Goal: Information Seeking & Learning: Check status

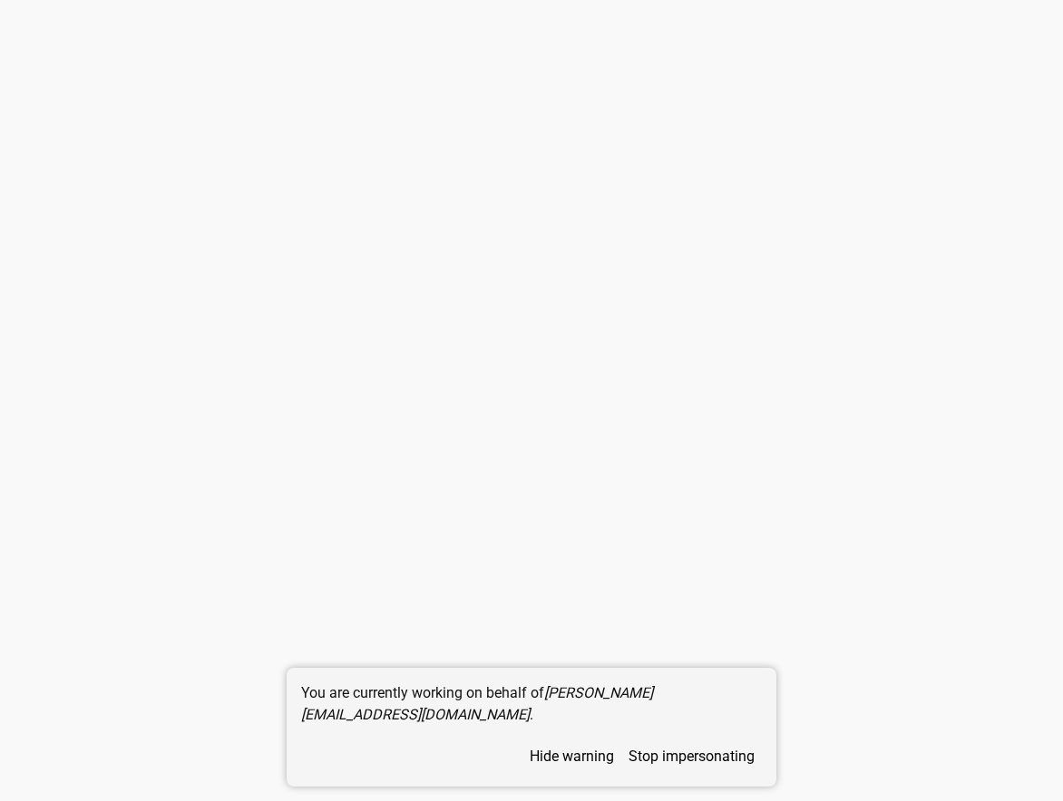
click at [644, 763] on button "stop impersonating" at bounding box center [691, 757] width 141 height 32
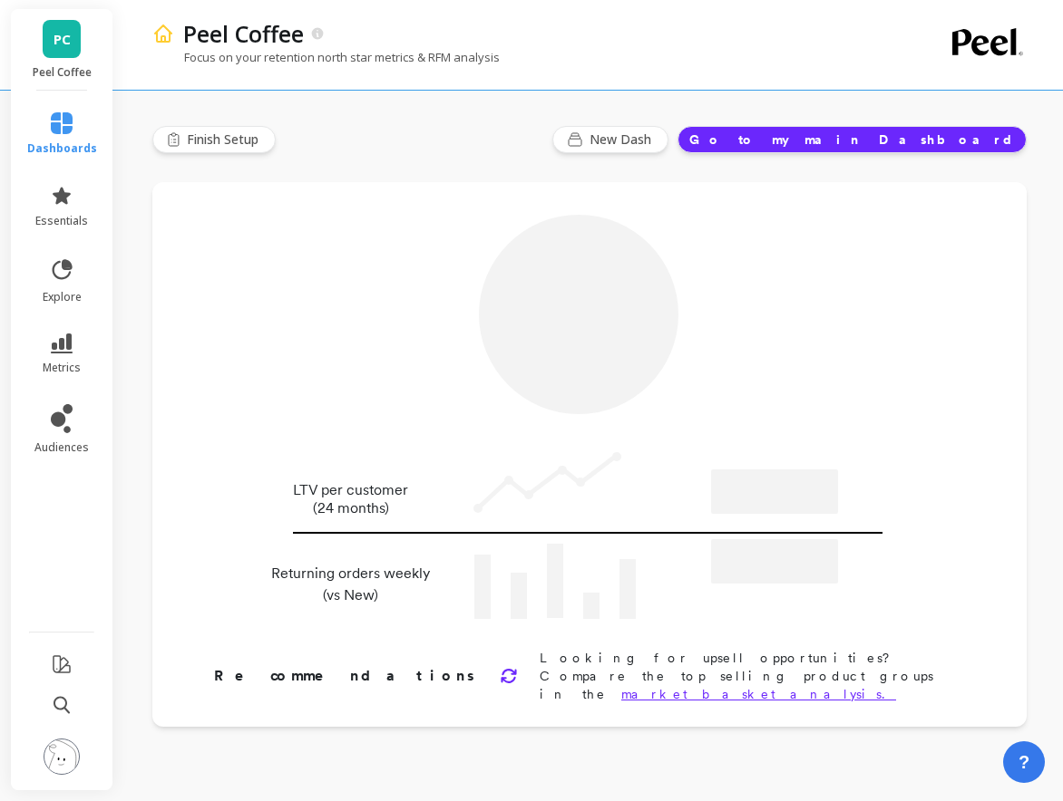
type input "Champions"
type input "8594"
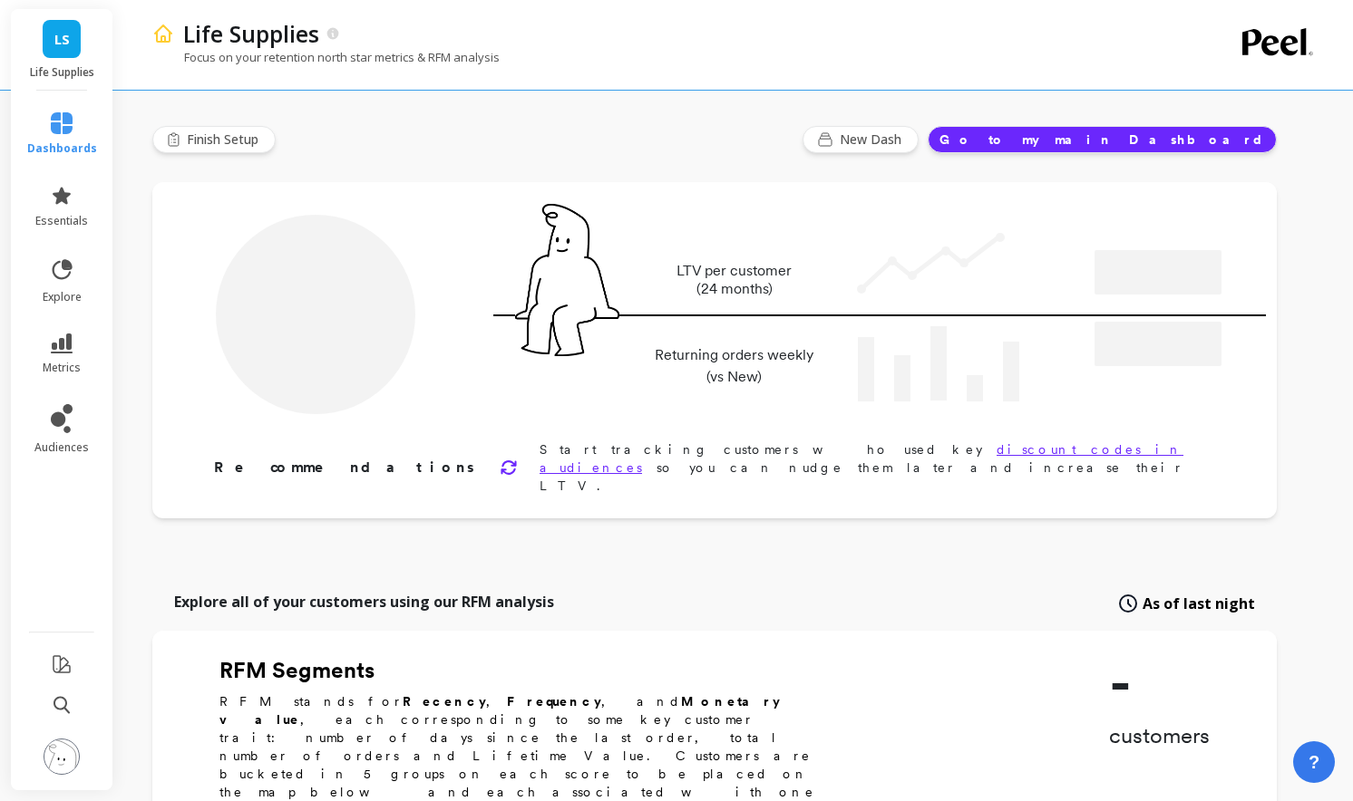
type input "Champions"
type input "7254"
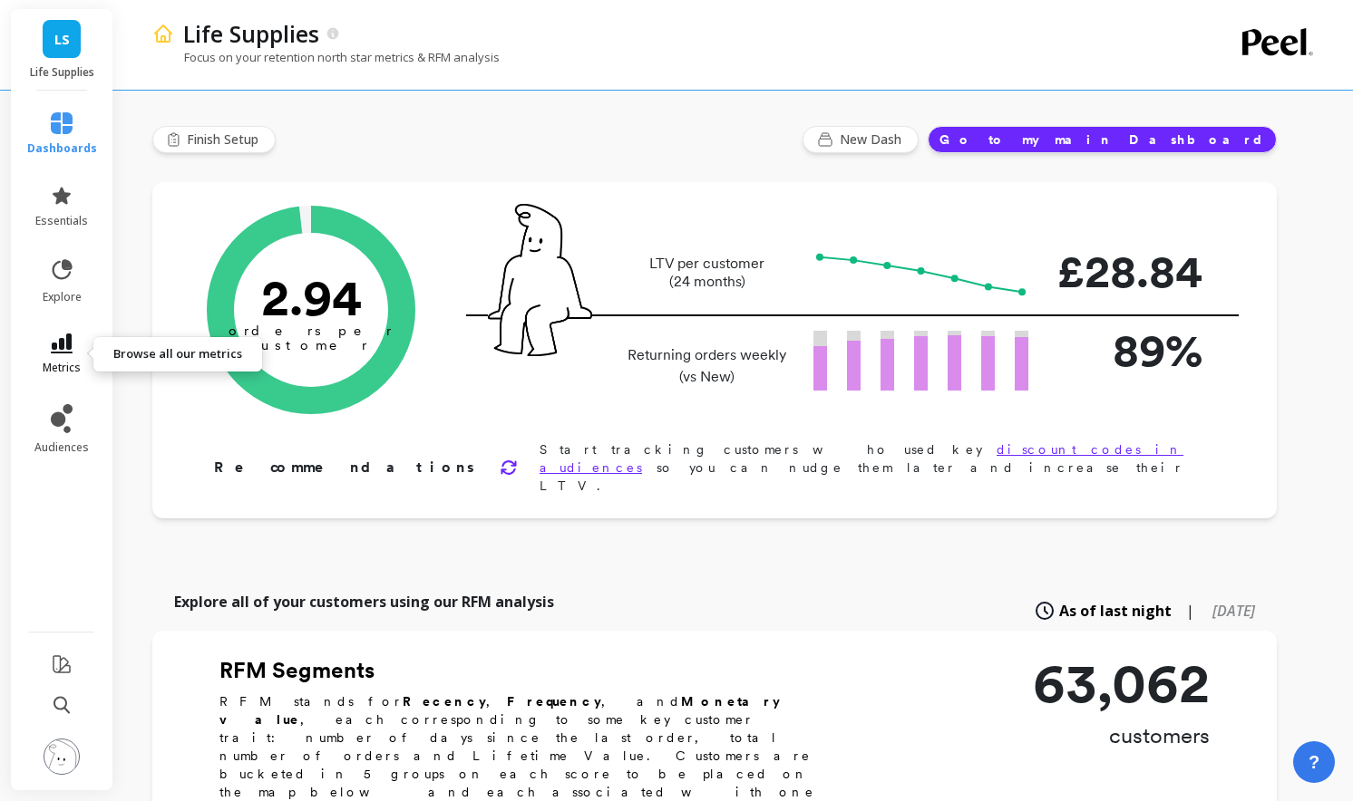
click at [64, 347] on icon at bounding box center [62, 344] width 22 height 20
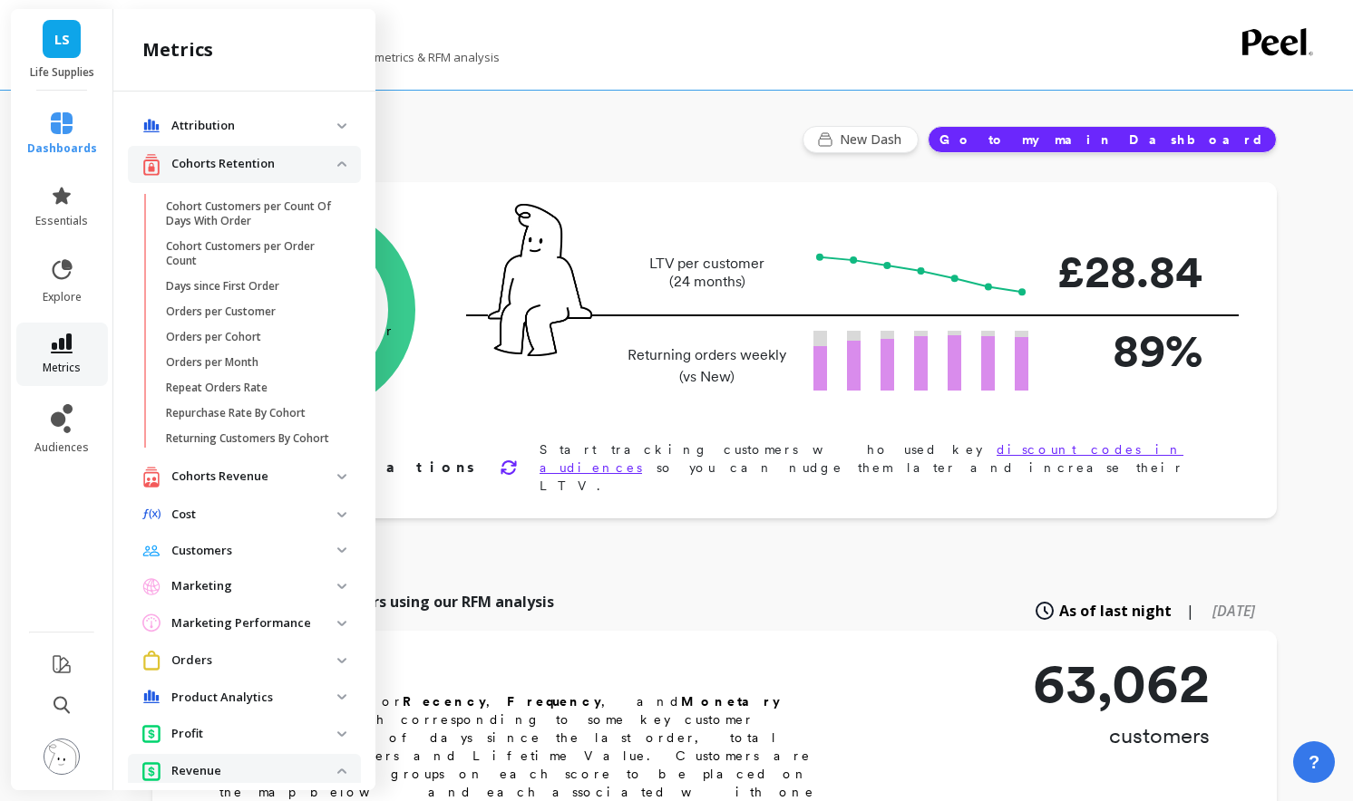
scroll to position [310, 0]
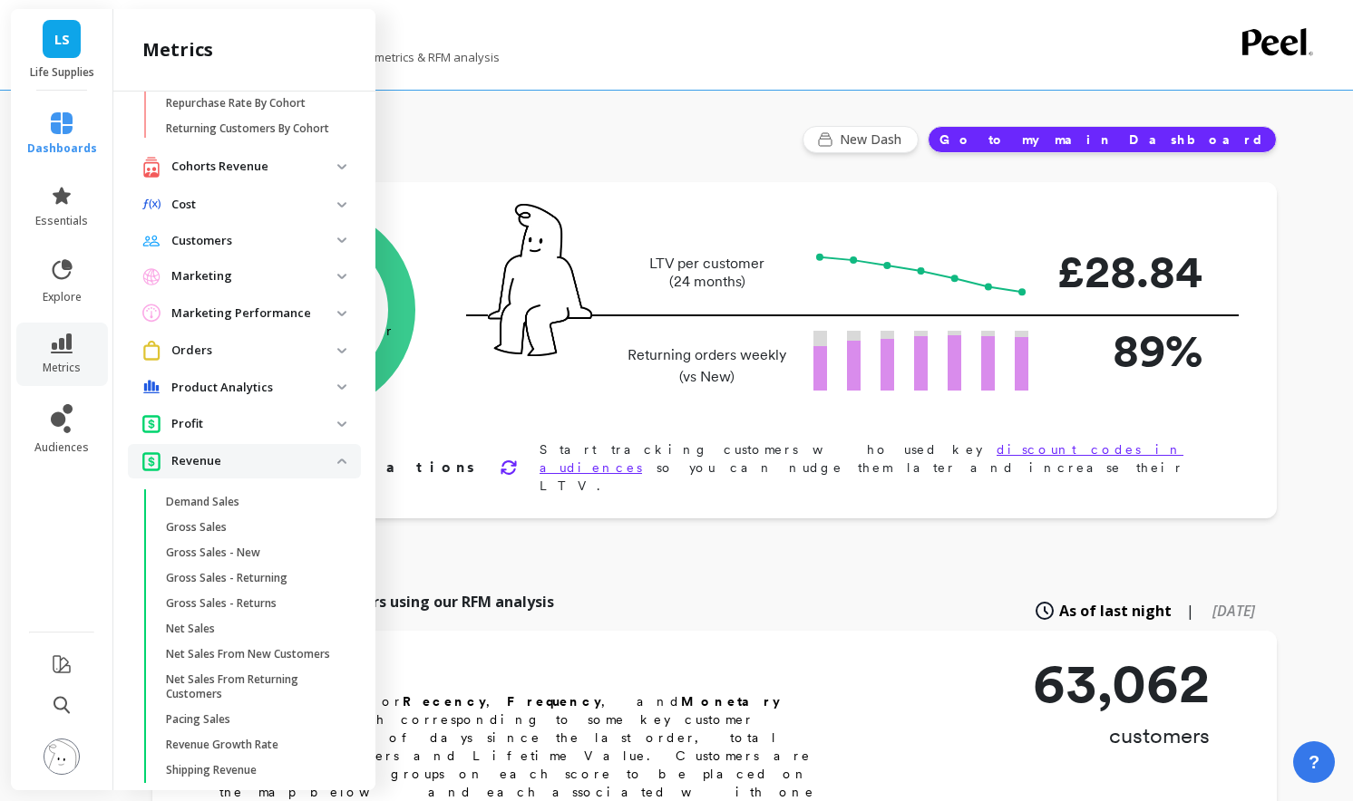
click at [204, 456] on p "Revenue" at bounding box center [254, 461] width 166 height 18
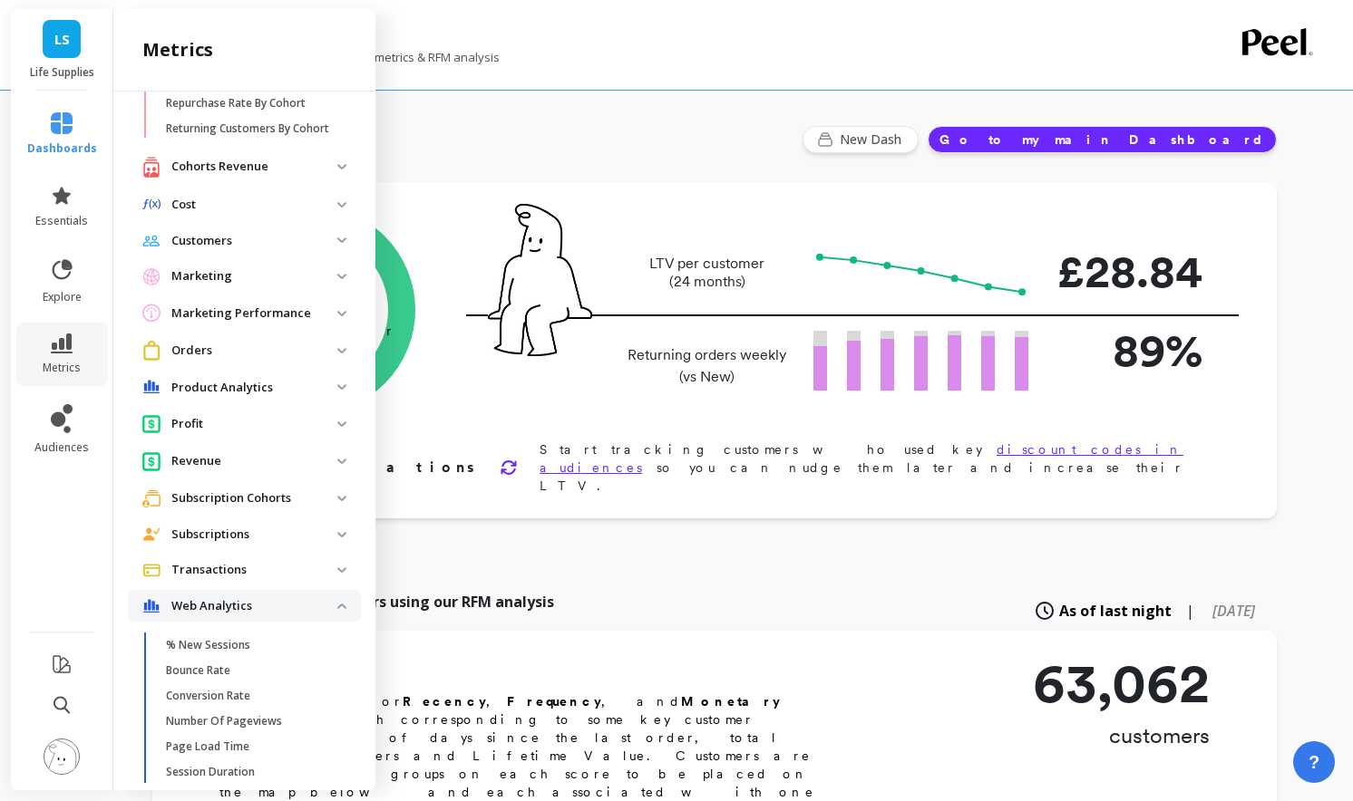
click at [223, 253] on span "Customers" at bounding box center [244, 241] width 233 height 33
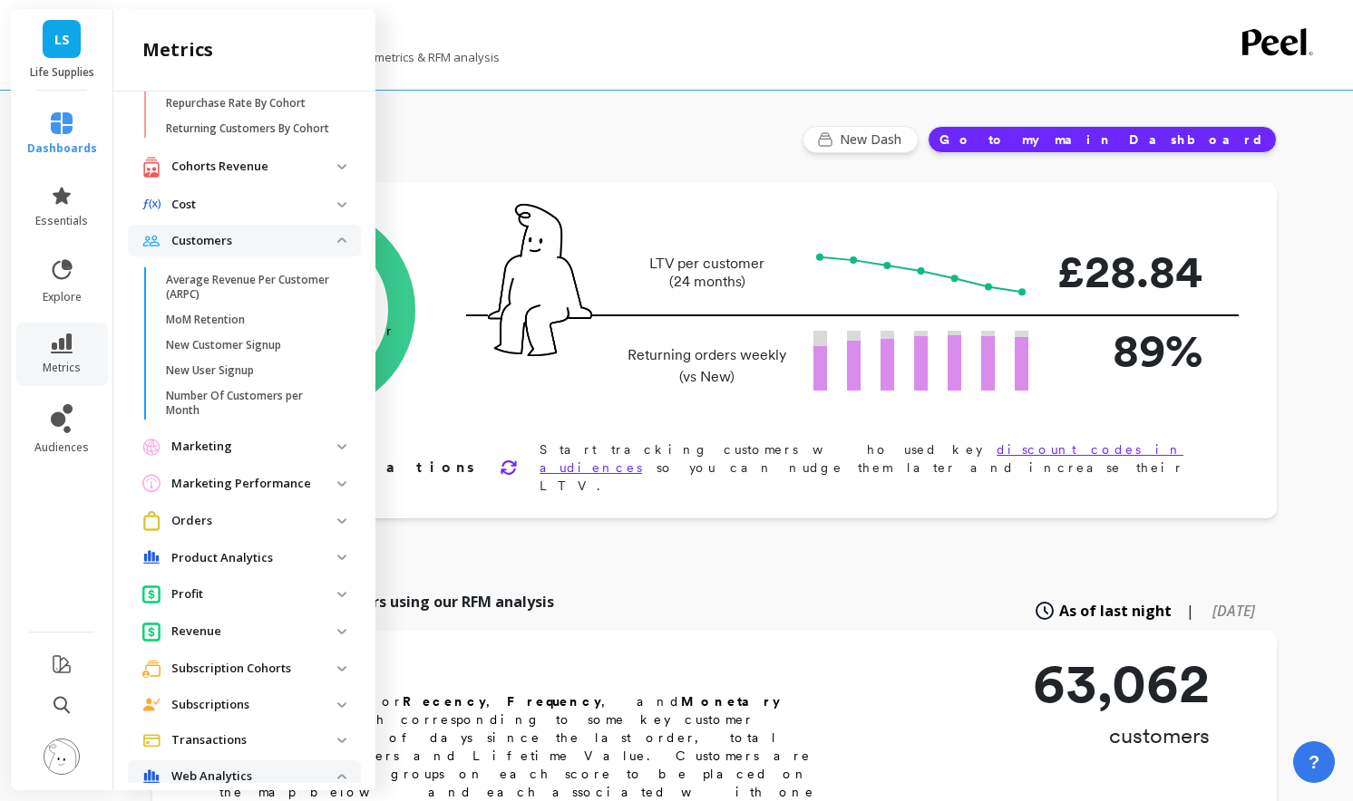
click at [240, 234] on p "Customers" at bounding box center [254, 241] width 166 height 18
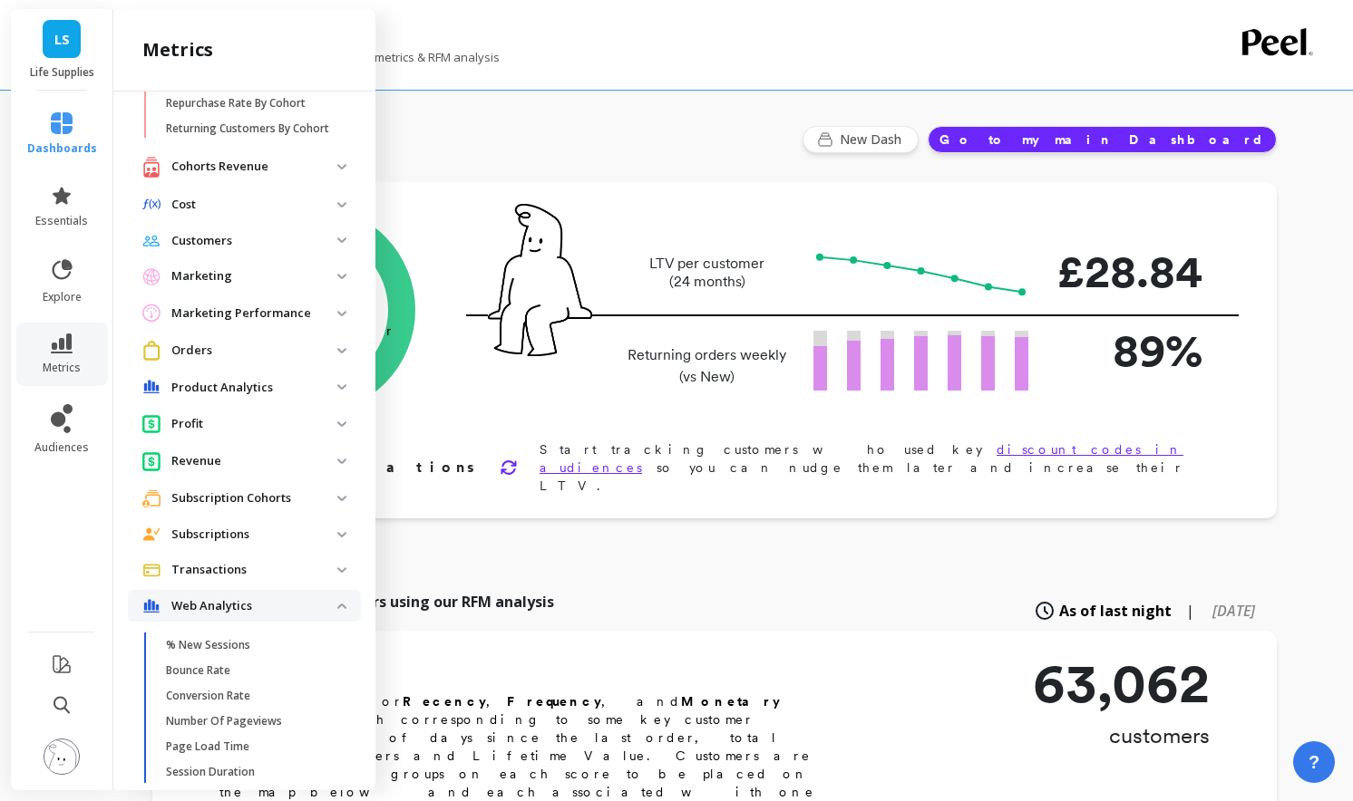
click at [242, 609] on p "Web Analytics" at bounding box center [254, 606] width 166 height 18
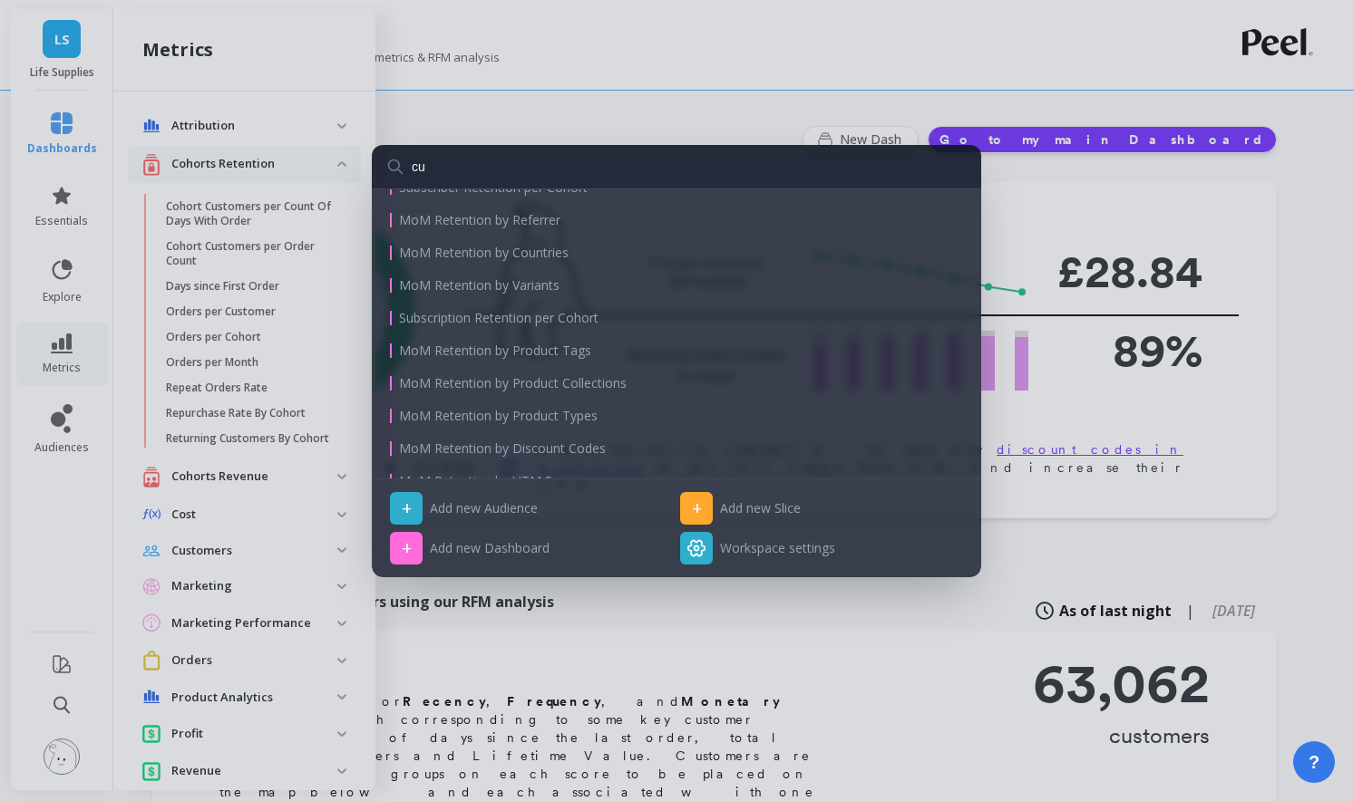
scroll to position [48, 0]
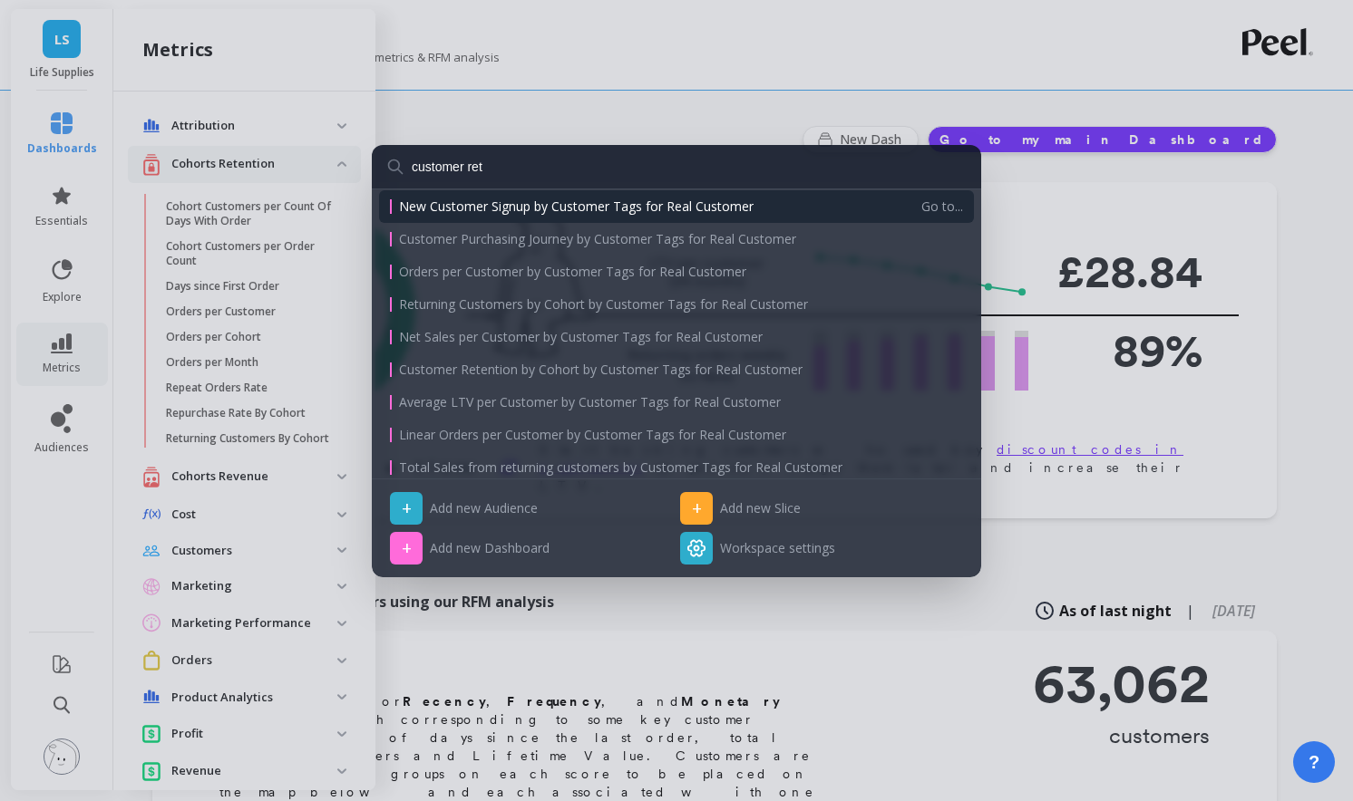
type input "customer rete"
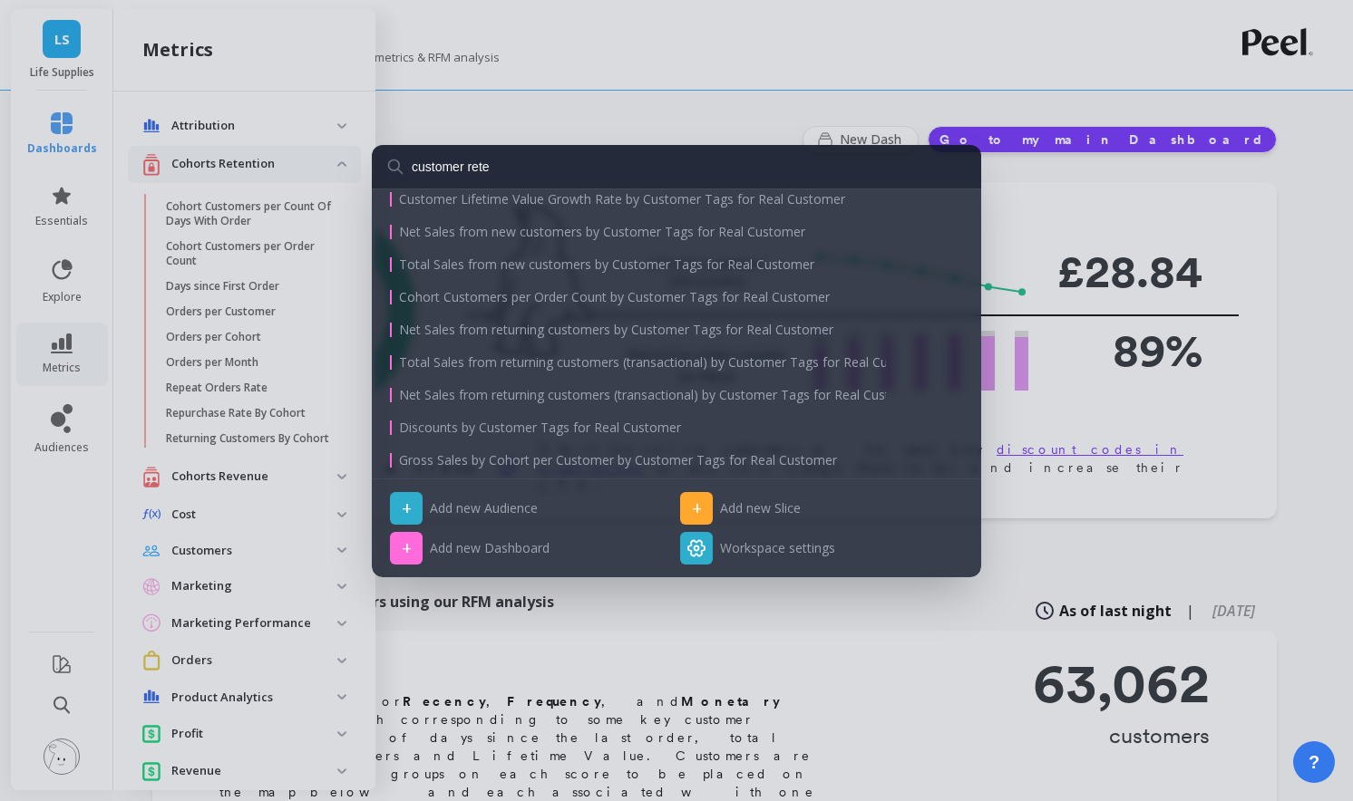
scroll to position [419, 0]
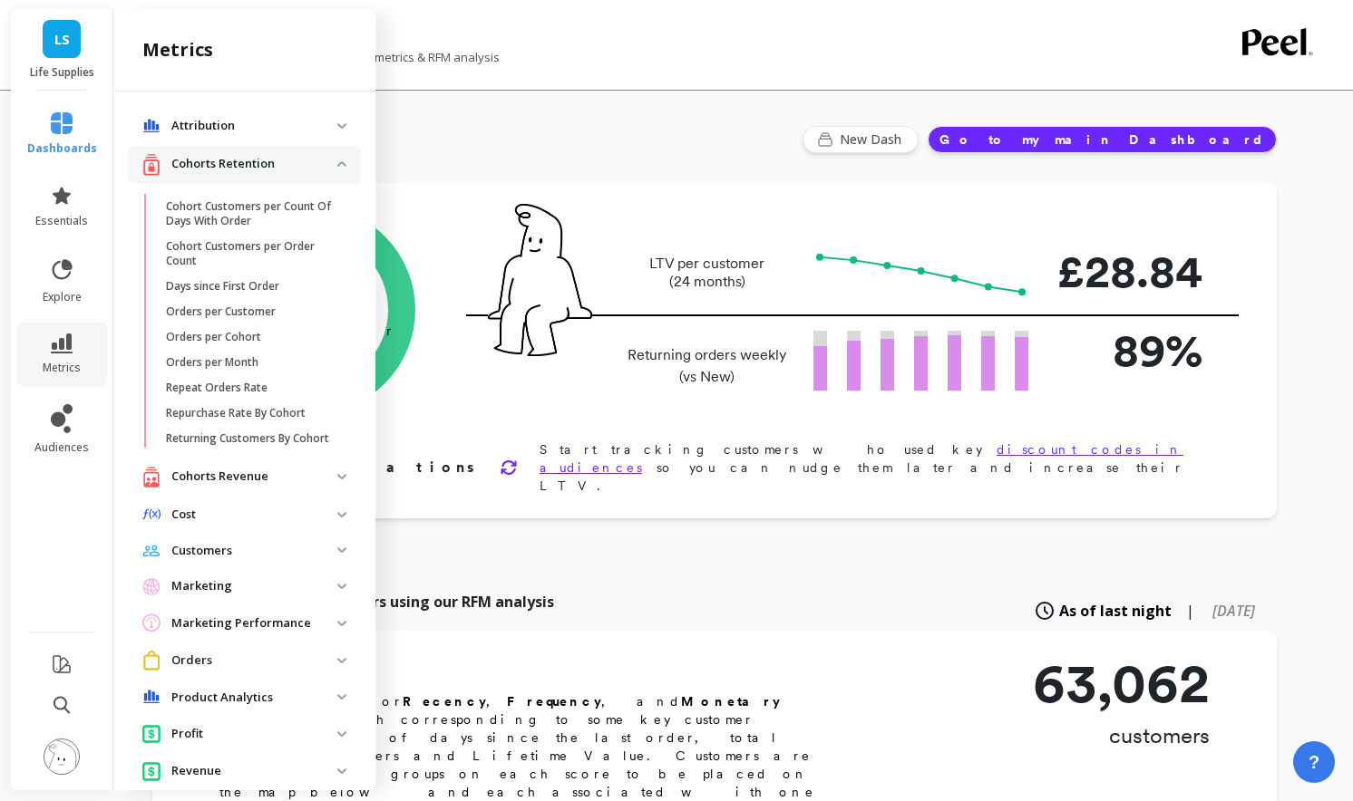
click at [309, 167] on p "Cohorts Retention" at bounding box center [254, 164] width 166 height 18
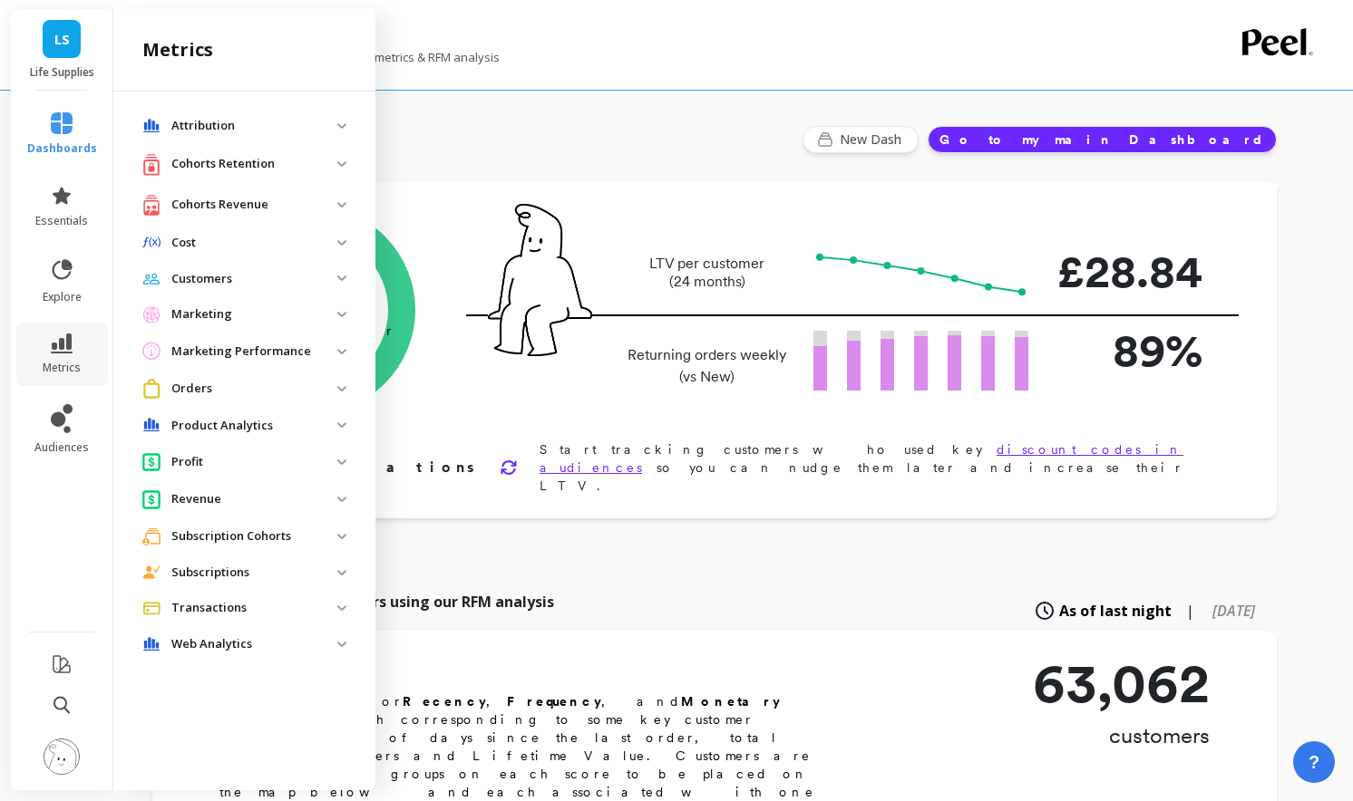
click at [289, 189] on revenue "Cohorts Revenue" at bounding box center [244, 205] width 233 height 37
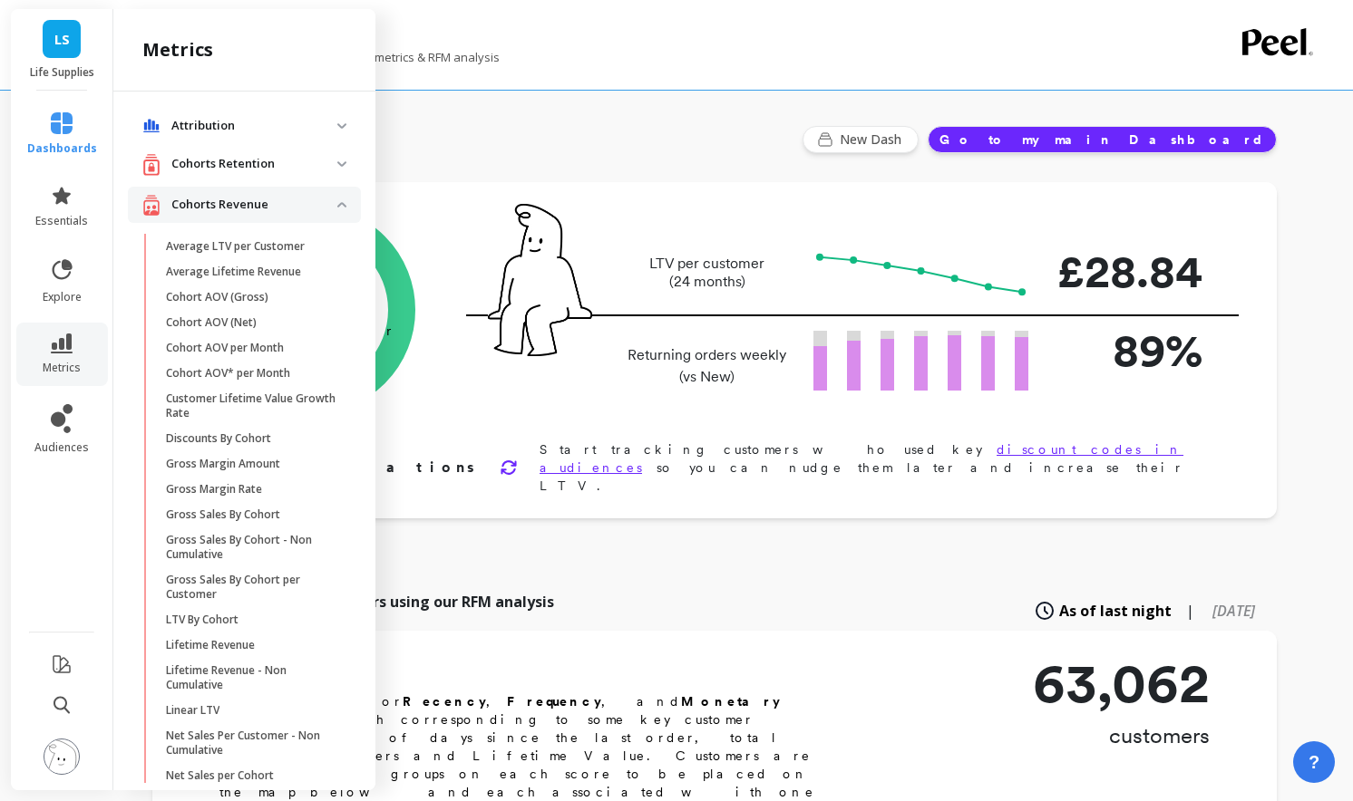
click at [289, 189] on revenue "Cohorts Revenue" at bounding box center [244, 205] width 233 height 37
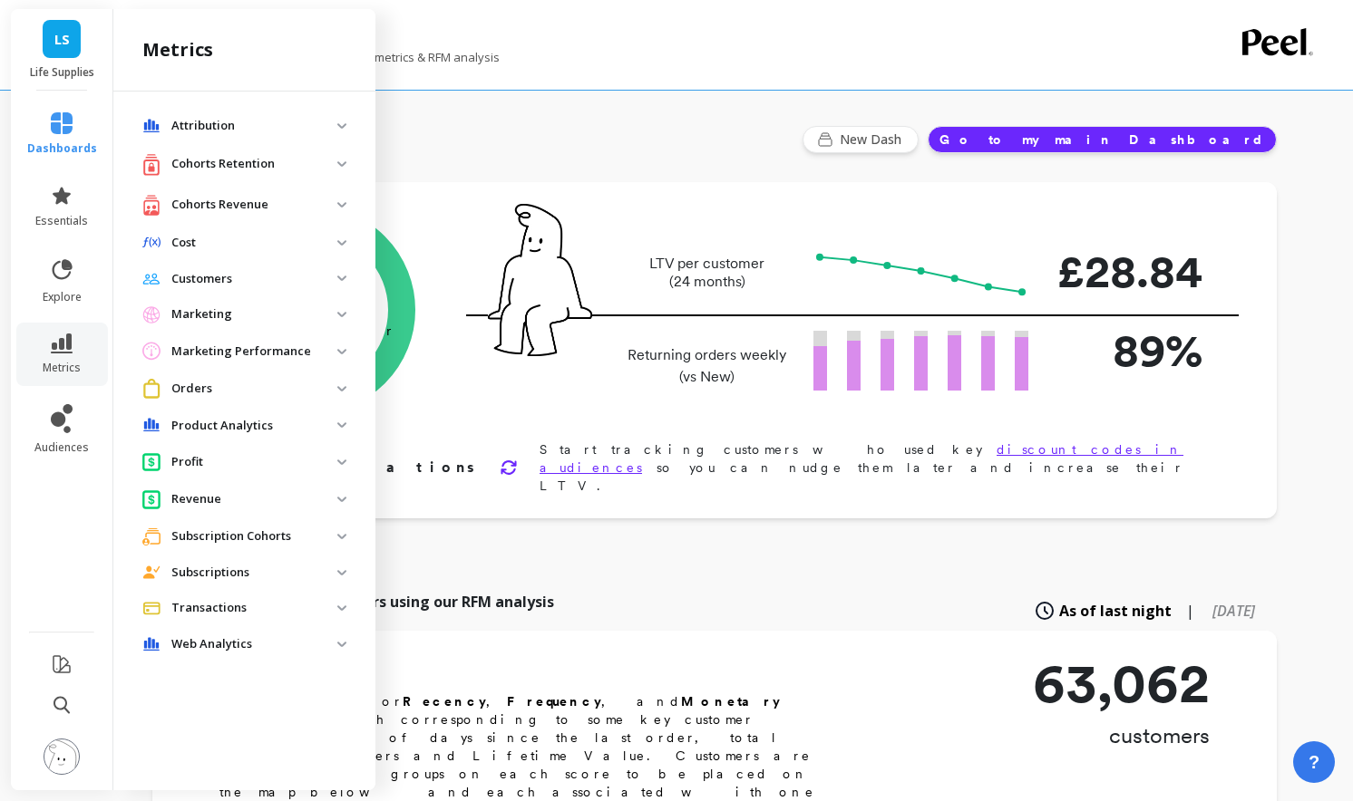
click at [263, 270] on p "Customers" at bounding box center [254, 279] width 166 height 18
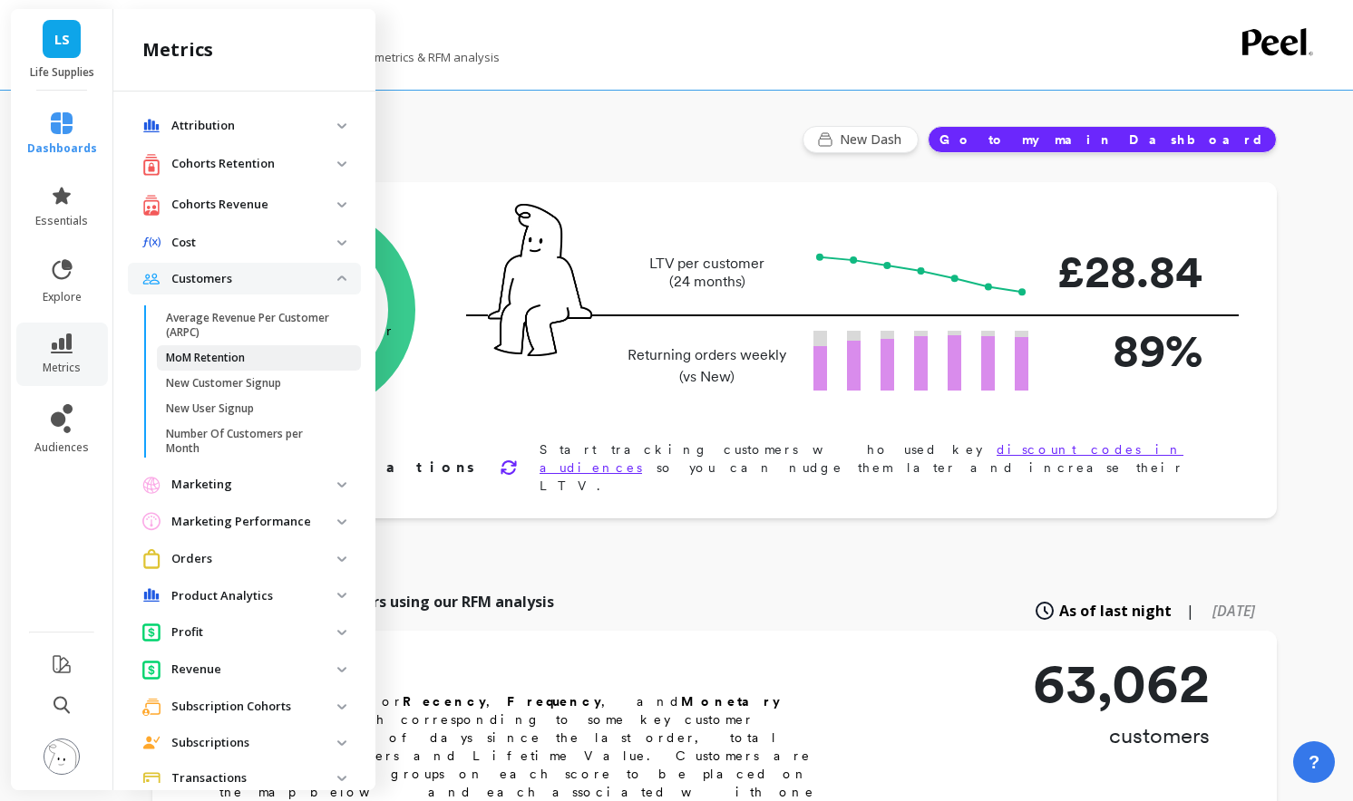
click at [260, 357] on span "MoM Retention" at bounding box center [252, 358] width 173 height 15
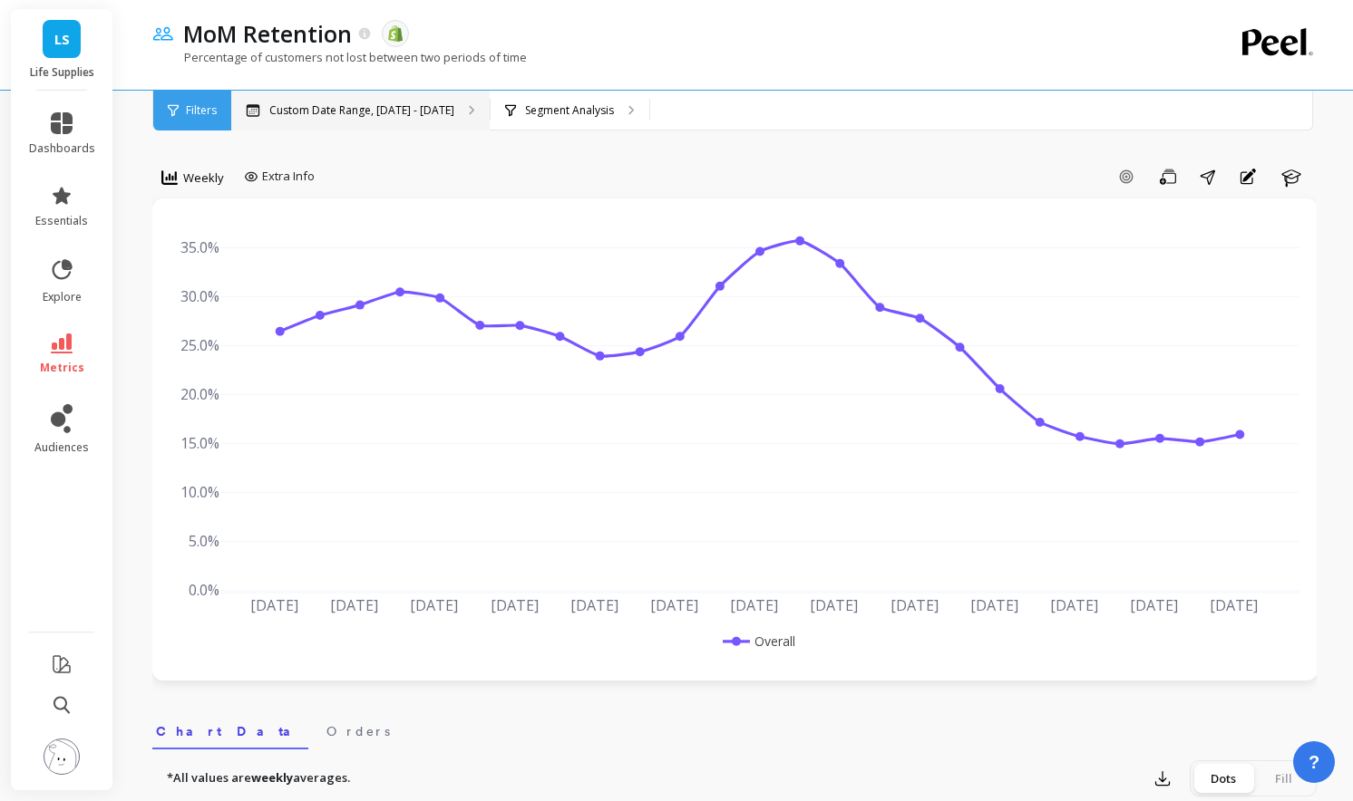
click at [402, 118] on div "Custom Date Range, Mar 1 - Aug 13" at bounding box center [360, 111] width 258 height 40
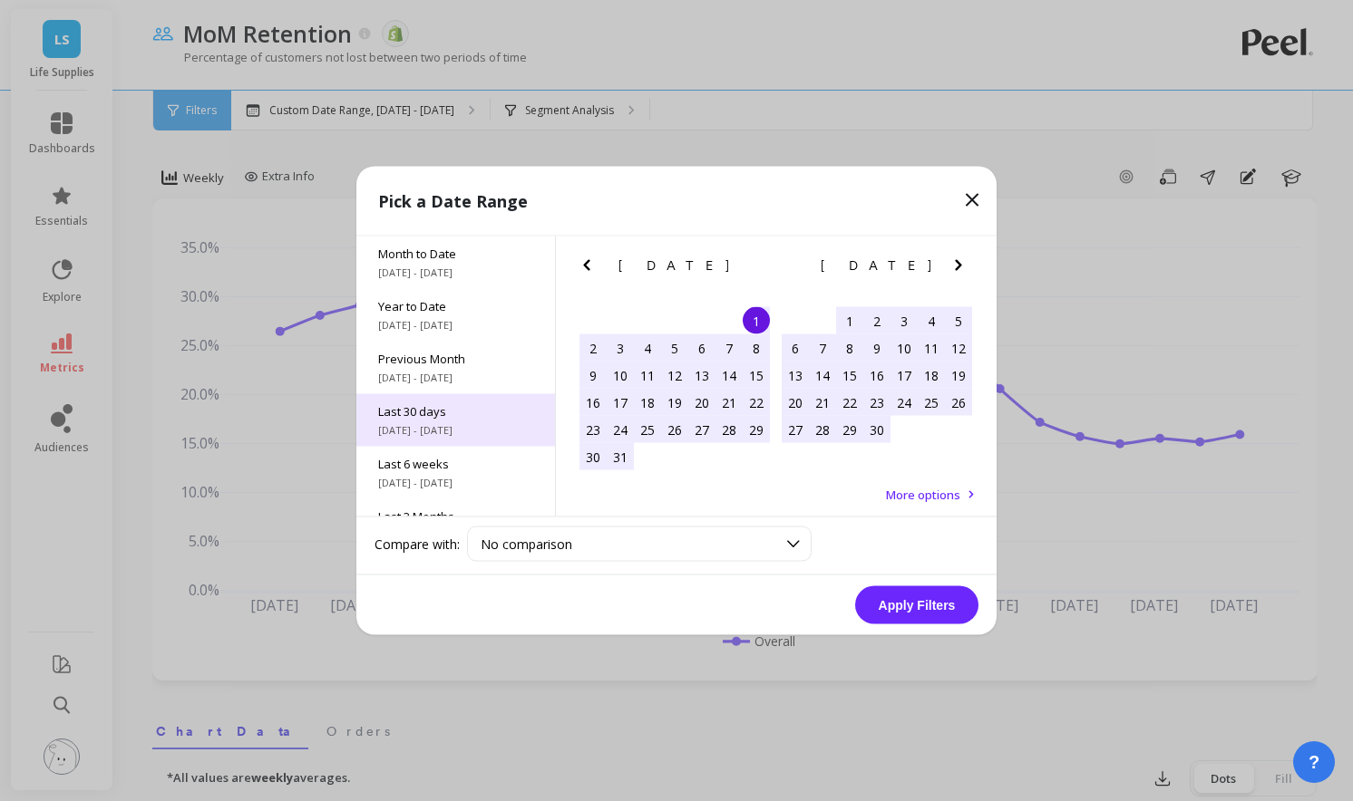
click at [448, 394] on div "Last 30 days 7/15/2025 - 8/13/2025" at bounding box center [455, 420] width 199 height 53
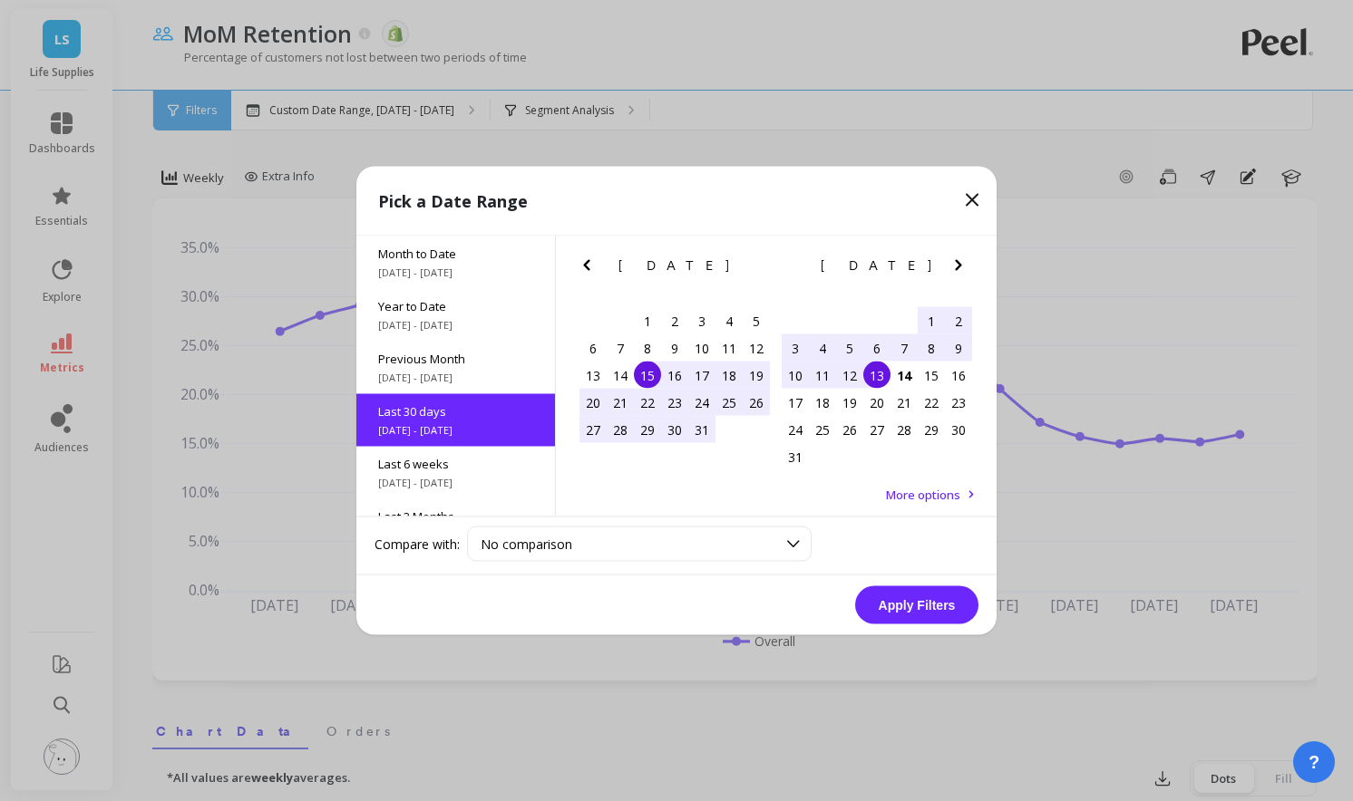
scroll to position [44, 0]
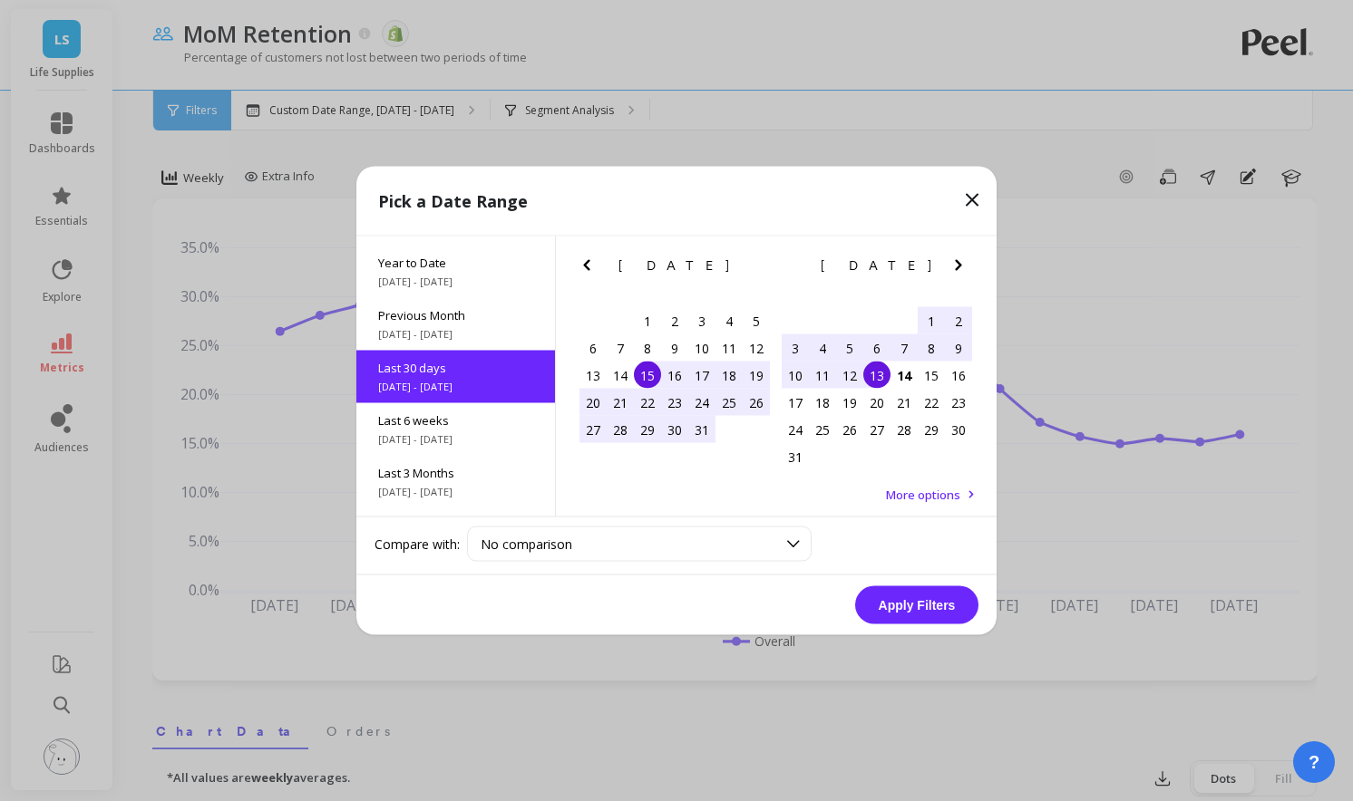
click at [935, 594] on button "Apply Filters" at bounding box center [916, 606] width 123 height 38
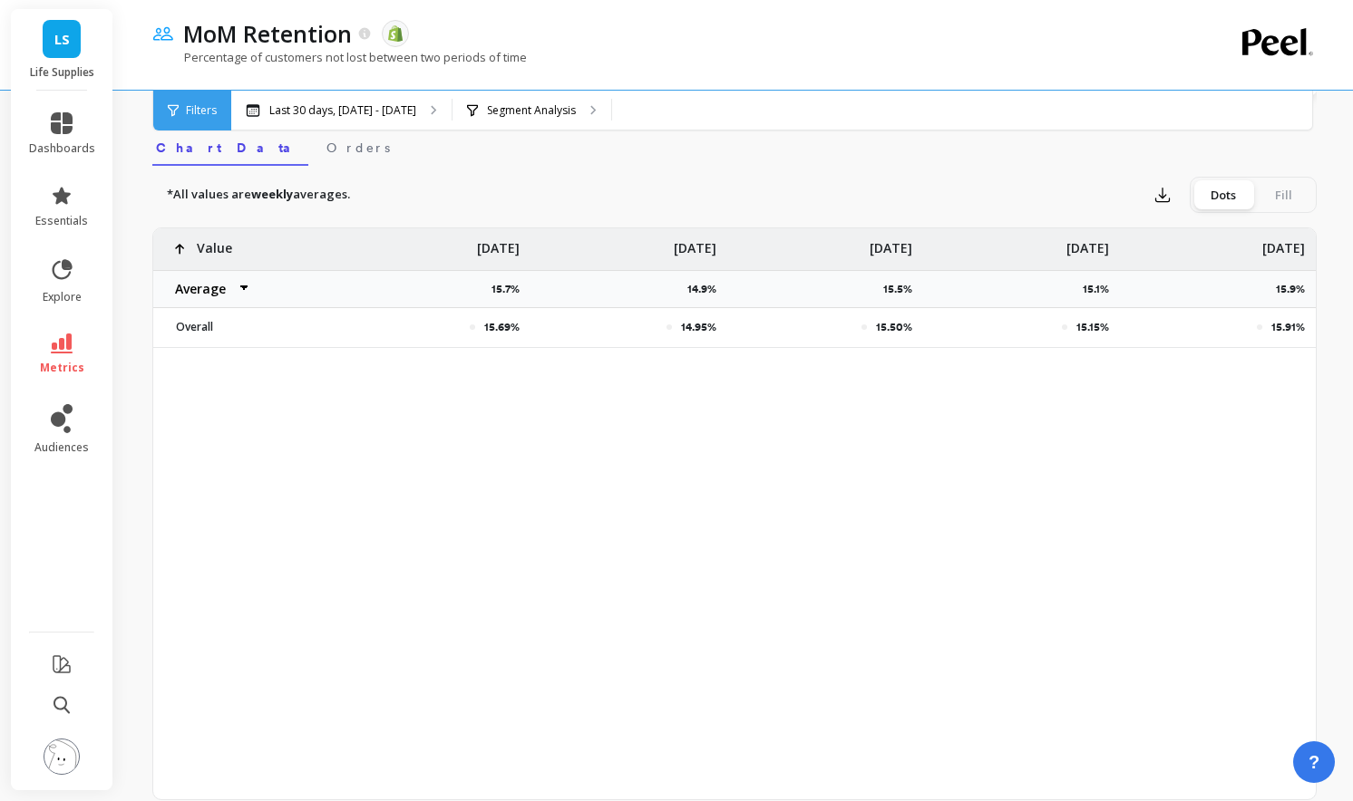
scroll to position [510, 0]
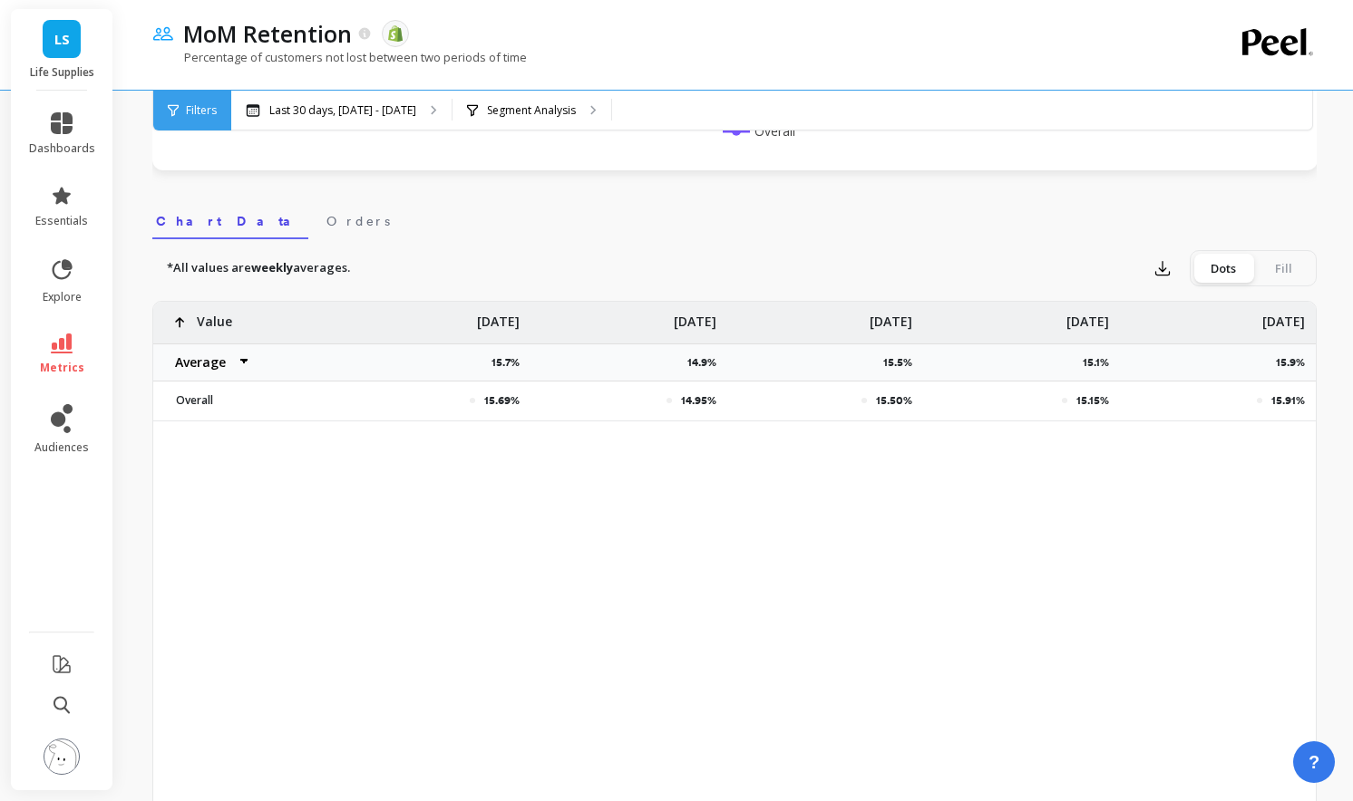
click at [1062, 277] on div "Fill" at bounding box center [1283, 268] width 60 height 29
click at [0, 0] on input "Dots Fill" at bounding box center [0, 0] width 0 height 0
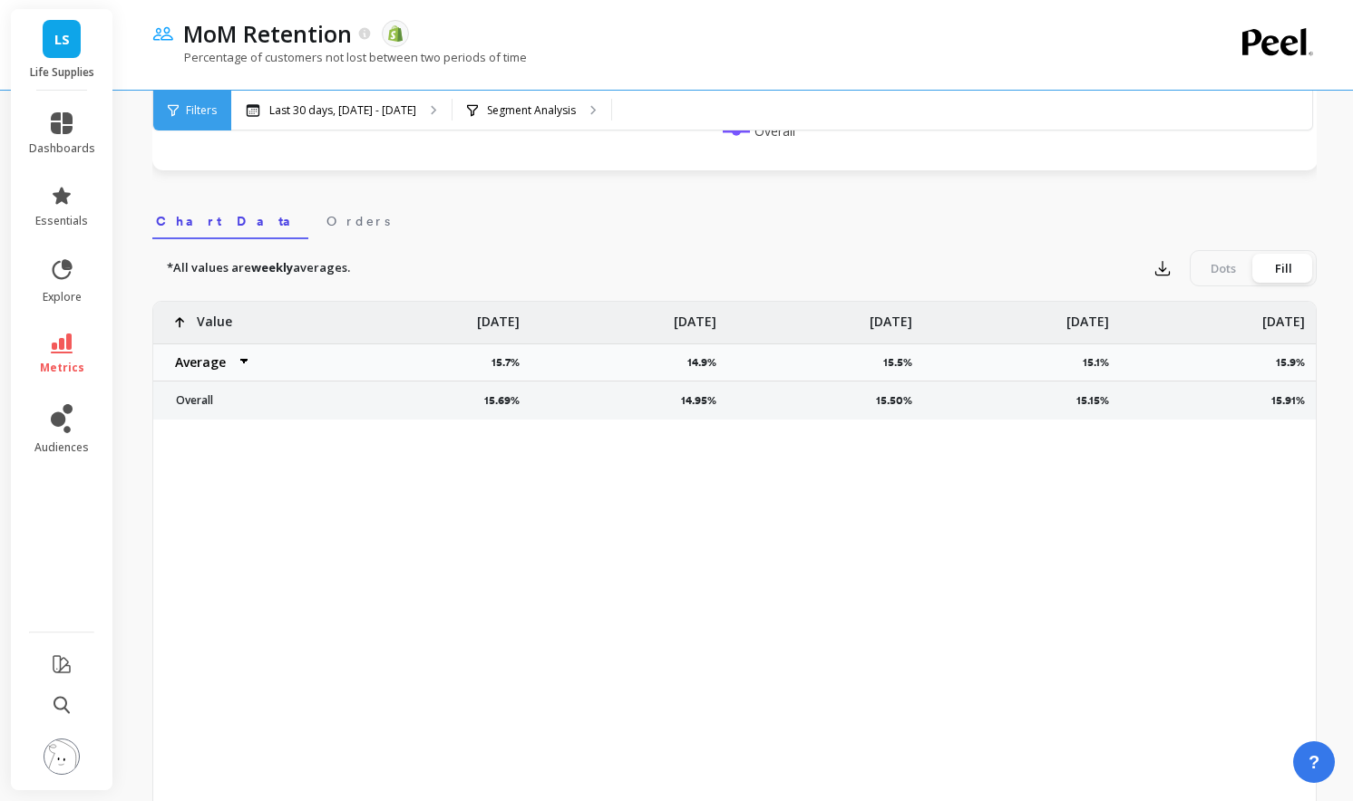
click at [1062, 268] on div "Dots" at bounding box center [1223, 268] width 60 height 29
click at [0, 0] on input "Dots Fill" at bounding box center [0, 0] width 0 height 0
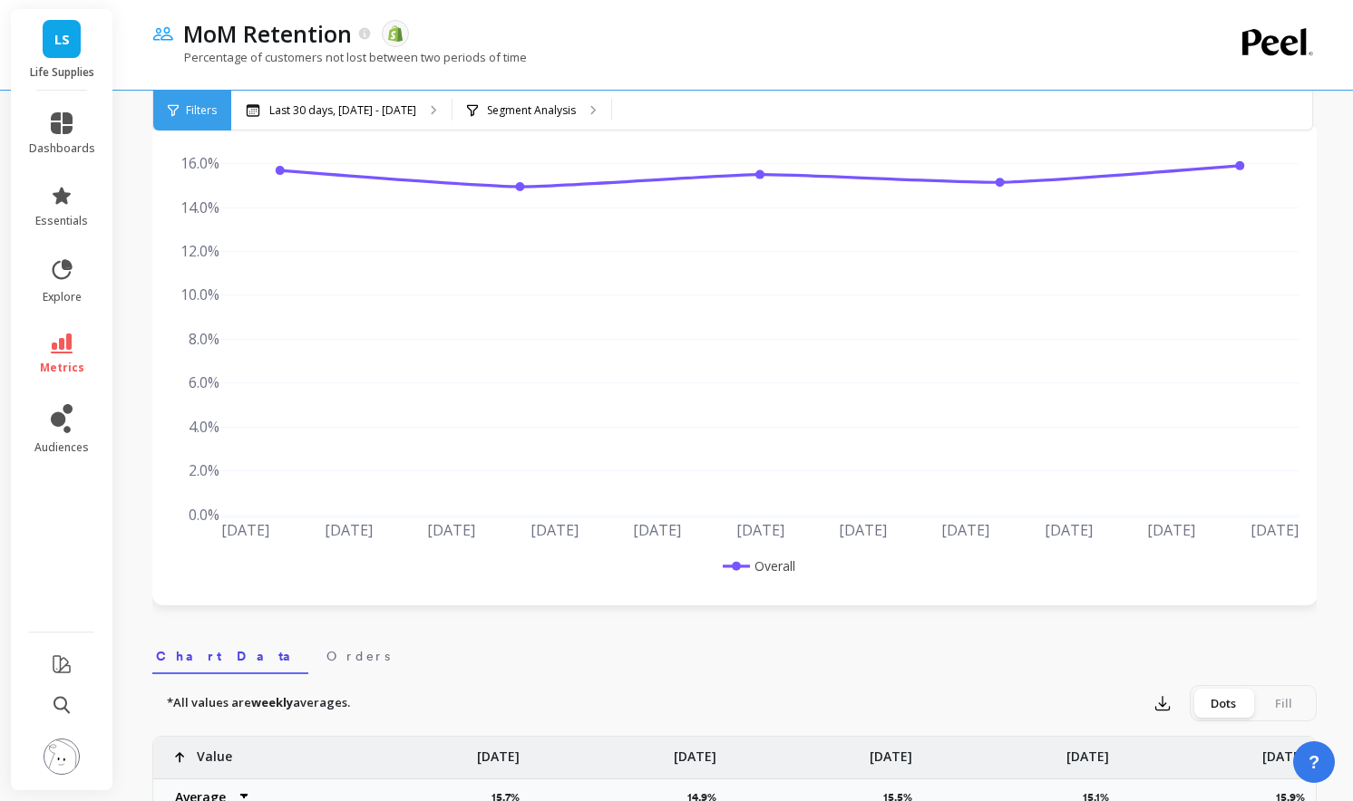
scroll to position [0, 0]
